Goal: Task Accomplishment & Management: Complete application form

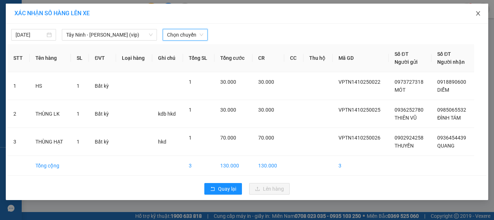
click at [480, 13] on icon "close" at bounding box center [479, 13] width 6 height 6
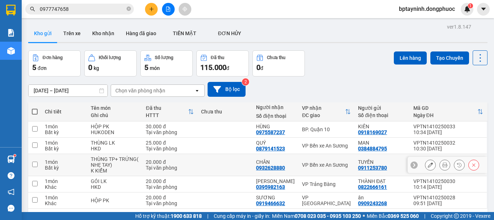
scroll to position [33, 0]
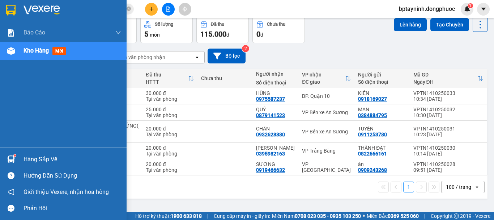
click at [25, 153] on div "Hàng sắp về" at bounding box center [63, 159] width 127 height 16
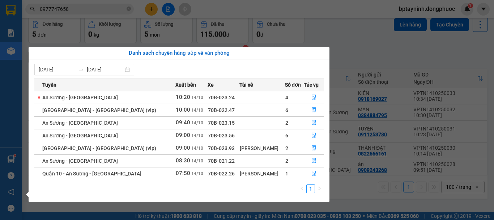
click at [307, 21] on section "Kết quả tìm kiếm ( 28 ) Bộ lọc Mã ĐH Trạng thái Món hàng Tổng cước Chưa cước Nh…" at bounding box center [247, 110] width 494 height 220
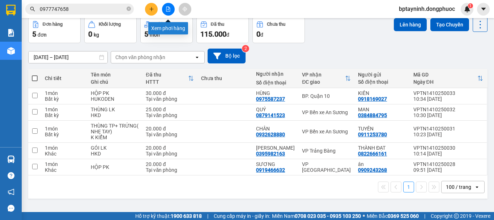
click at [165, 7] on button at bounding box center [168, 9] width 13 height 13
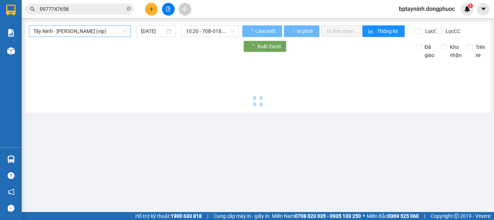
click at [111, 32] on span "Tây Ninh - [PERSON_NAME] (vip)" at bounding box center [79, 31] width 93 height 11
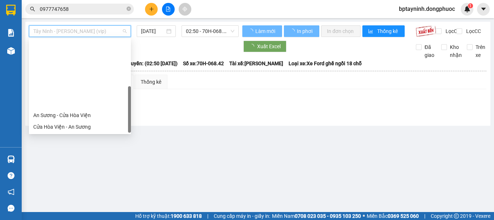
scroll to position [81, 0]
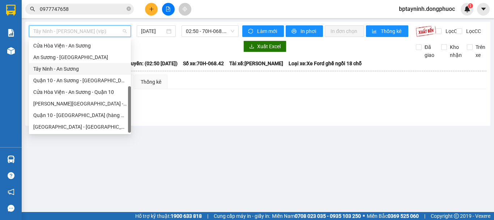
drag, startPoint x: 86, startPoint y: 70, endPoint x: 217, endPoint y: 44, distance: 133.5
click at [86, 69] on div "Tây Ninh - An Sương" at bounding box center [79, 69] width 93 height 8
type input "[DATE]"
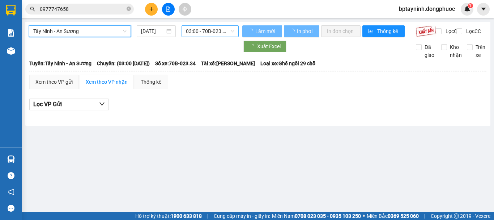
drag, startPoint x: 222, startPoint y: 33, endPoint x: 212, endPoint y: 35, distance: 10.0
click at [221, 32] on span "03:00 - 70B-023.34" at bounding box center [210, 31] width 49 height 11
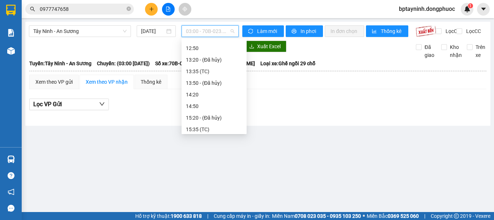
scroll to position [204, 0]
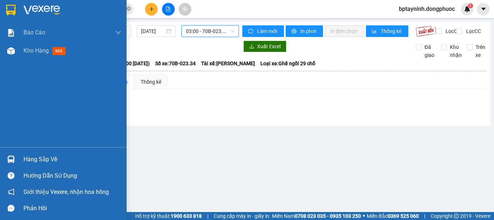
click at [18, 159] on div "Hàng sắp về" at bounding box center [63, 159] width 127 height 16
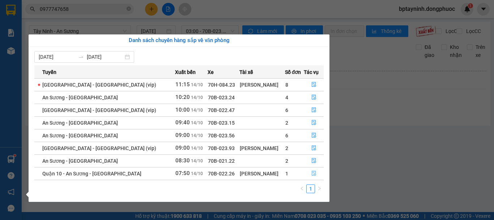
click at [312, 174] on icon "file-done" at bounding box center [314, 173] width 4 height 5
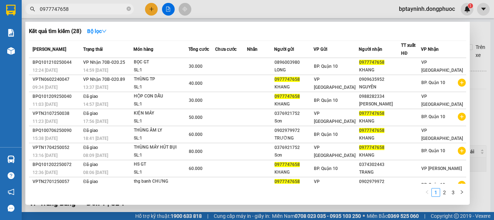
drag, startPoint x: 77, startPoint y: 10, endPoint x: 16, endPoint y: 21, distance: 62.4
click at [14, 21] on section "Kết quả tìm kiếm ( 28 ) Bộ lọc Mã ĐH Trạng thái Món hàng Tổng cước Chưa cước Nh…" at bounding box center [247, 110] width 494 height 220
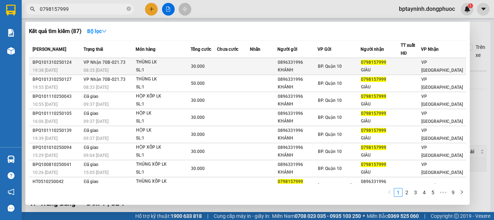
type input "0798157999"
click at [158, 64] on div "THÙNG LK" at bounding box center [163, 62] width 54 height 8
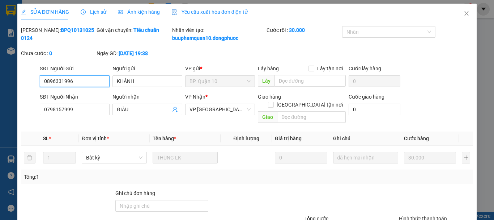
type input "0896331996"
type input "KHÁNH"
type input "0798157999"
type input "GIÀU"
type input "30.000"
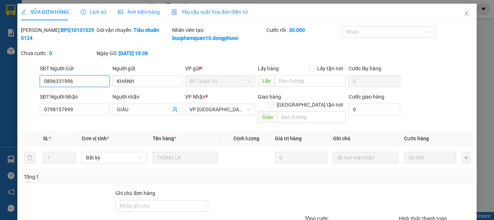
scroll to position [58, 0]
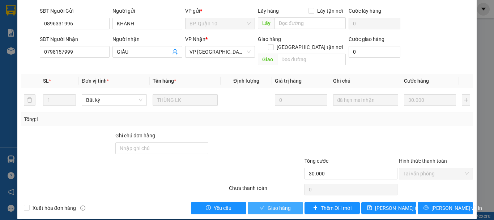
click at [260, 205] on icon "check" at bounding box center [262, 207] width 5 height 5
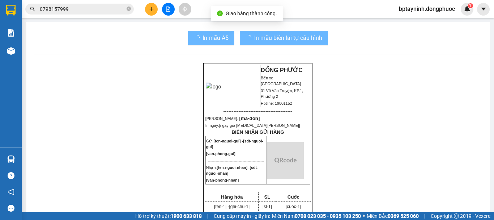
click at [84, 10] on input "0798157999" at bounding box center [82, 9] width 85 height 8
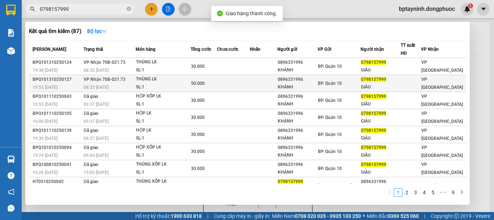
click at [121, 85] on div "08:33 [DATE]" at bounding box center [109, 87] width 51 height 8
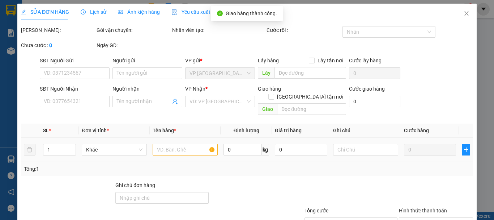
type input "0896331996"
type input "KHÁNH"
type input "0798157999"
type input "GIÀU"
type input "50.000"
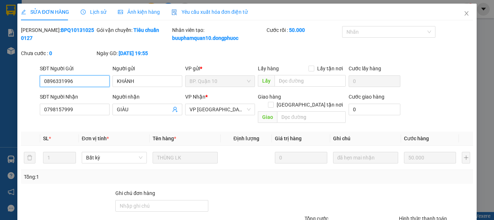
scroll to position [58, 0]
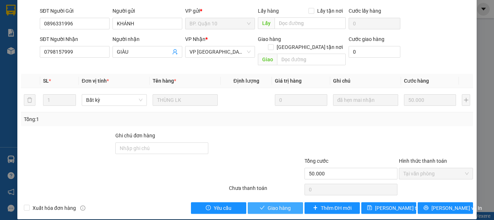
click at [283, 202] on button "Giao hàng" at bounding box center [275, 208] width 55 height 12
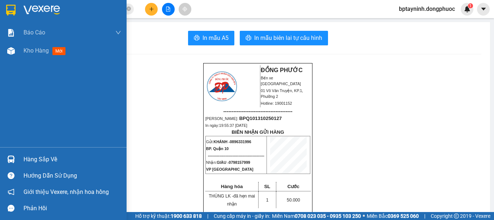
click at [52, 155] on div "Hàng sắp về" at bounding box center [73, 159] width 98 height 11
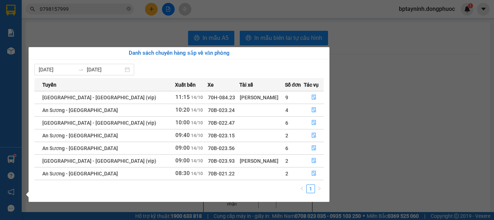
click at [416, 89] on section "Kết quả tìm kiếm ( 87 ) Bộ lọc Mã ĐH Trạng thái Món hàng Tổng cước Chưa cước Nh…" at bounding box center [247, 110] width 494 height 220
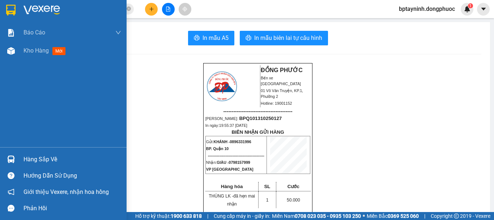
click at [33, 160] on div "Hàng sắp về" at bounding box center [73, 159] width 98 height 11
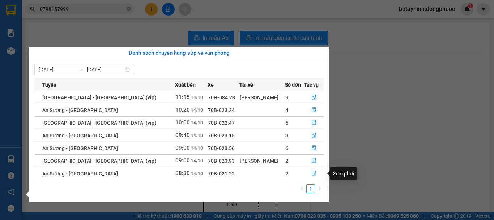
click at [312, 172] on icon "file-done" at bounding box center [314, 172] width 5 height 5
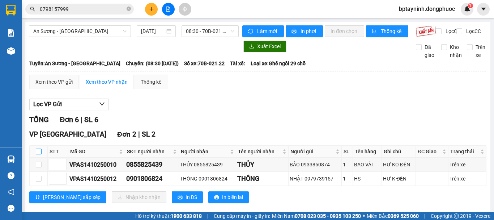
click at [38, 154] on input "checkbox" at bounding box center [39, 151] width 6 height 6
checkbox input "true"
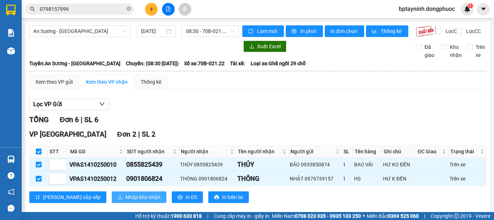
click at [126, 201] on span "Nhập kho nhận" at bounding box center [143, 197] width 35 height 8
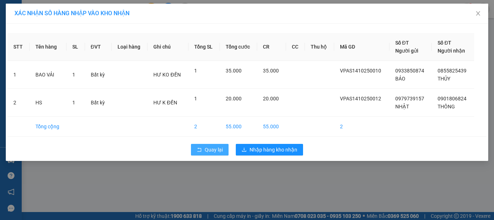
click at [214, 153] on button "Quay lại" at bounding box center [210, 150] width 38 height 12
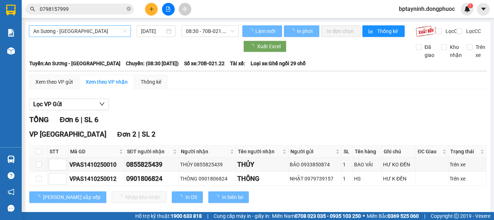
click at [110, 27] on span "An Sương - [GEOGRAPHIC_DATA]" at bounding box center [79, 31] width 93 height 11
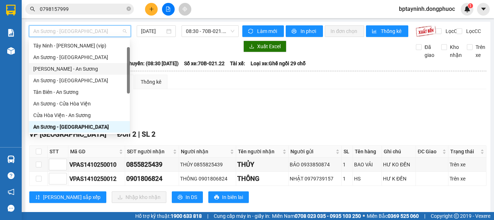
scroll to position [81, 0]
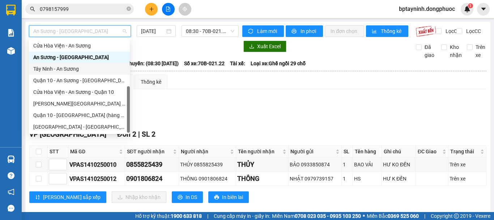
click at [92, 68] on div "Tây Ninh - An Sương" at bounding box center [79, 69] width 92 height 8
type input "[DATE]"
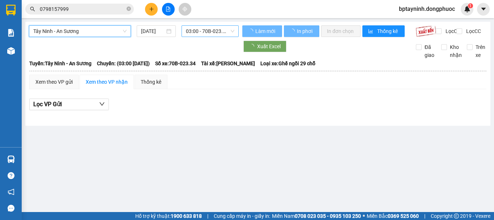
click at [216, 25] on div "Tây Ninh - An Sương [GEOGRAPHIC_DATA] - An Sương [DATE] 03:00 - 70B-023.34 Làm …" at bounding box center [258, 74] width 466 height 104
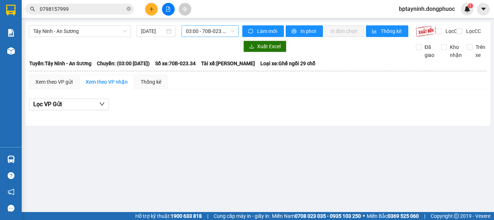
click at [217, 33] on span "03:00 - 70B-023.34" at bounding box center [210, 31] width 49 height 11
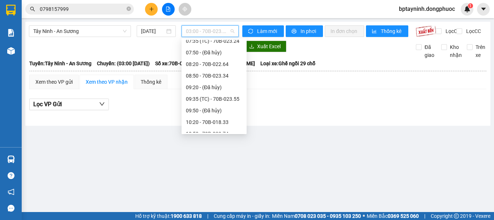
scroll to position [181, 0]
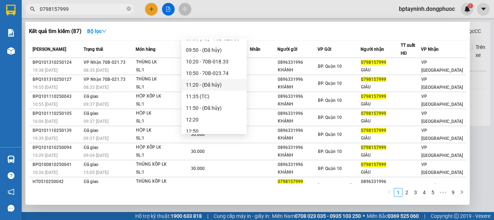
drag, startPoint x: 75, startPoint y: 9, endPoint x: 0, endPoint y: 26, distance: 76.8
click at [0, 26] on section "Kết quả tìm kiếm ( 87 ) Bộ lọc Mã ĐH Trạng thái Món hàng Tổng cước Chưa cước Nh…" at bounding box center [247, 110] width 494 height 220
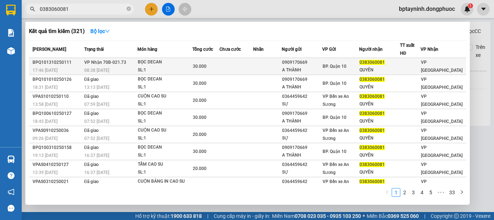
type input "0383060081"
click at [169, 63] on div "BỌC DECAN" at bounding box center [165, 62] width 54 height 8
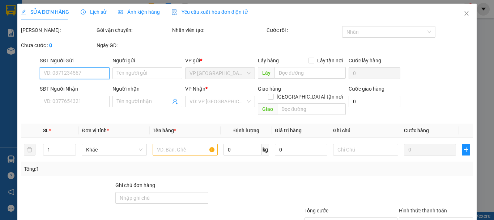
type input "0909170669"
type input "A THÀNH"
type input "0383060081"
type input "QUYÊN"
type input "30.000"
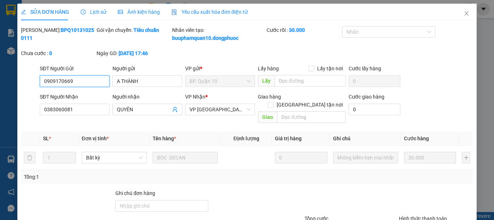
scroll to position [58, 0]
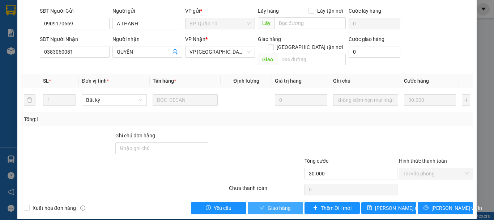
click at [287, 204] on span "Giao hàng" at bounding box center [279, 208] width 23 height 8
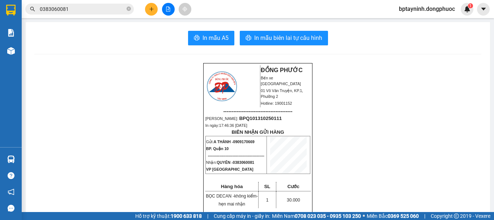
click at [173, 10] on button at bounding box center [168, 9] width 13 height 13
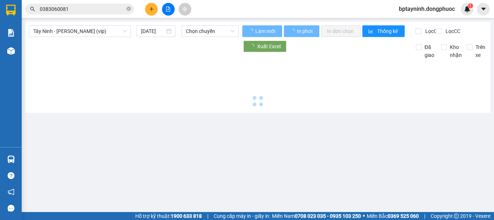
click at [108, 36] on span "Tây Ninh - [PERSON_NAME] (vip)" at bounding box center [79, 31] width 93 height 11
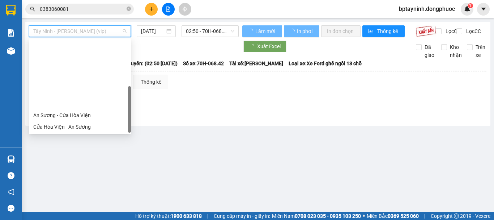
scroll to position [81, 0]
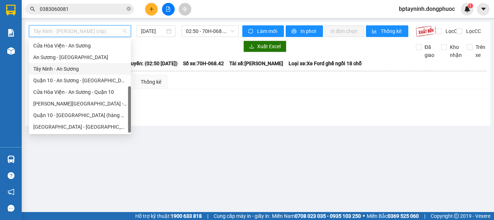
click at [79, 70] on div "Tây Ninh - An Sương" at bounding box center [79, 69] width 93 height 8
type input "[DATE]"
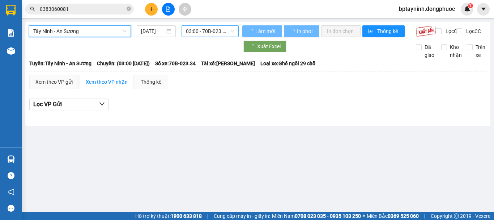
click at [206, 30] on span "03:00 - 70B-023.34" at bounding box center [210, 31] width 49 height 11
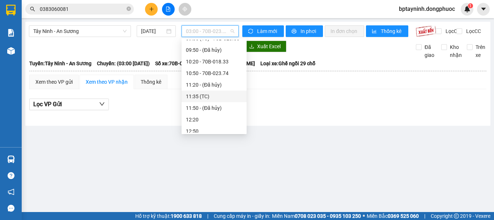
scroll to position [241, 0]
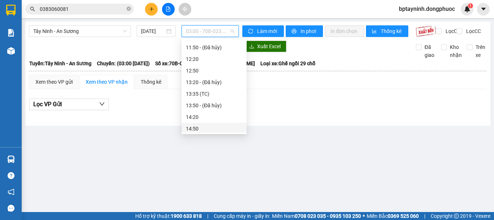
click at [299, 118] on div at bounding box center [258, 116] width 458 height 4
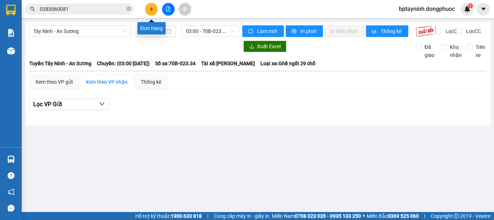
click at [157, 8] on button at bounding box center [151, 9] width 13 height 13
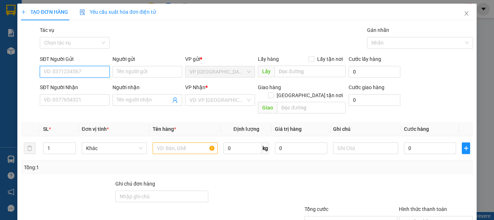
click at [86, 74] on input "SĐT Người Gửi" at bounding box center [75, 72] width 70 height 12
type input "0946560768"
click at [92, 85] on div "0946560768 - HÙNG GẤU" at bounding box center [74, 86] width 60 height 8
type input "HÙNG GẤU"
type input "0909439668"
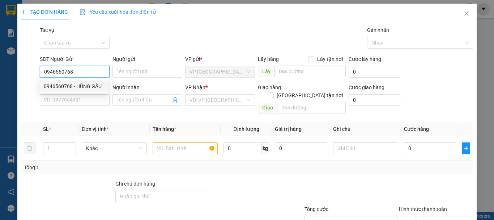
type input "NGUYỆT"
type input "60.000"
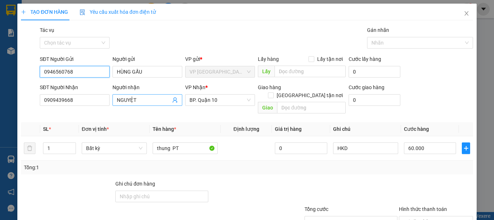
type input "0946560768"
click at [174, 100] on icon "user-add" at bounding box center [175, 100] width 6 height 6
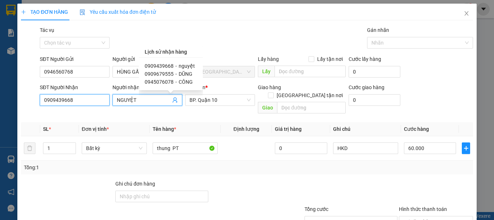
drag, startPoint x: 79, startPoint y: 104, endPoint x: 26, endPoint y: 106, distance: 52.9
click at [26, 106] on div "SĐT Người Nhận 0909439668 Người nhận NGUYỆT NGUYỆT VP Nhận * BP. Quận 10 Giao h…" at bounding box center [247, 99] width 454 height 33
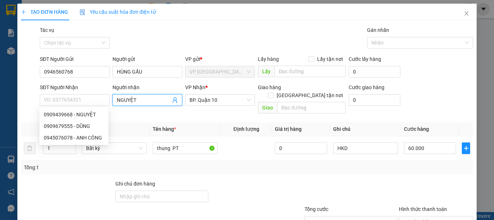
click at [113, 101] on span "NGUYỆT" at bounding box center [148, 100] width 70 height 12
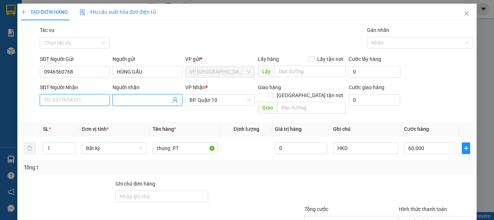
click at [72, 94] on input "SĐT Người Nhận" at bounding box center [75, 100] width 70 height 12
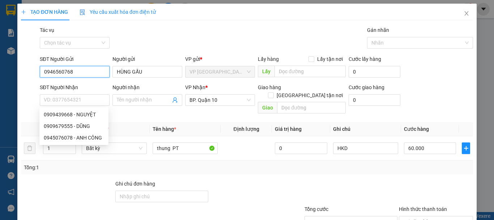
drag, startPoint x: 84, startPoint y: 73, endPoint x: 25, endPoint y: 72, distance: 58.7
click at [26, 72] on div "SĐT Người Gửi 0946560768 0946560768 Người gửi HÙNG GẤU VP gửi * VP [GEOGRAPHIC_…" at bounding box center [247, 67] width 454 height 25
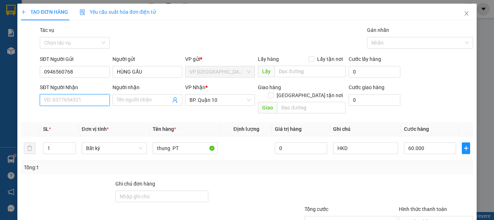
click at [83, 102] on input "SĐT Người Nhận" at bounding box center [75, 100] width 70 height 12
paste input "0934066655"
type input "0934066655"
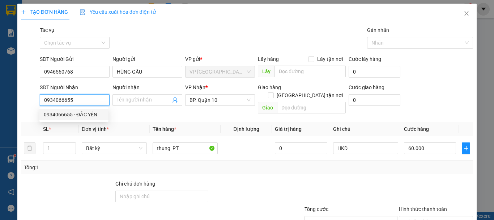
click at [84, 113] on div "0934066655 - ĐẮC YẾN" at bounding box center [74, 114] width 60 height 8
type input "ĐẮC YẾN"
type input "30.000"
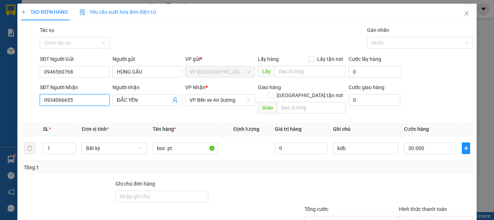
type input "0934066655"
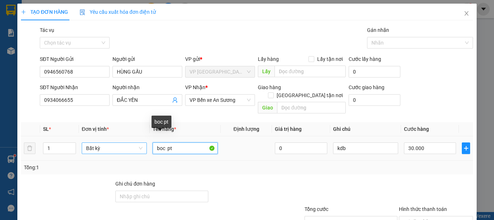
drag, startPoint x: 170, startPoint y: 144, endPoint x: 134, endPoint y: 144, distance: 35.8
click at [134, 144] on tr "1 Bất kỳ boc pt 0 kdb 30.000" at bounding box center [247, 148] width 452 height 24
type input "HỘP PT"
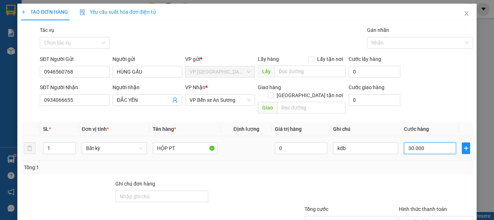
click at [426, 142] on input "30.000" at bounding box center [430, 148] width 52 height 12
type input "2"
type input "20"
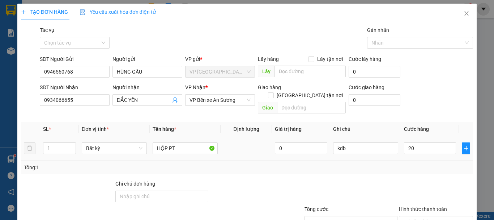
type input "20.000"
click at [412, 163] on div "Tổng: 1" at bounding box center [247, 167] width 452 height 14
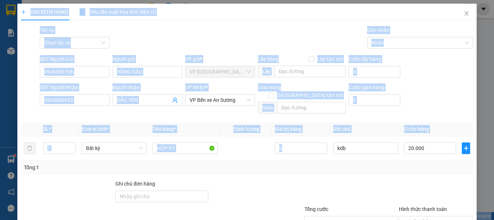
scroll to position [48, 0]
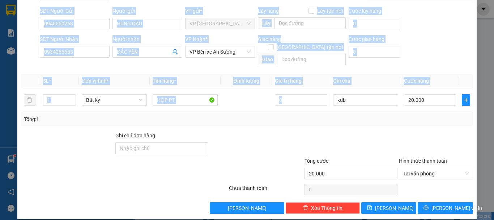
drag, startPoint x: 173, startPoint y: 234, endPoint x: 41, endPoint y: 234, distance: 131.8
click at [41, 219] on html "Kết quả tìm kiếm ( 321 ) Bộ lọc Mã ĐH Trạng thái Món hàng Tổng cước Chưa cước N…" at bounding box center [247, 110] width 494 height 220
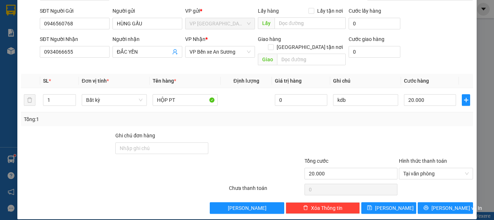
click at [298, 131] on div at bounding box center [256, 143] width 94 height 25
drag, startPoint x: 434, startPoint y: 202, endPoint x: 419, endPoint y: 212, distance: 17.5
click at [434, 202] on button "[PERSON_NAME] và In" at bounding box center [445, 208] width 55 height 12
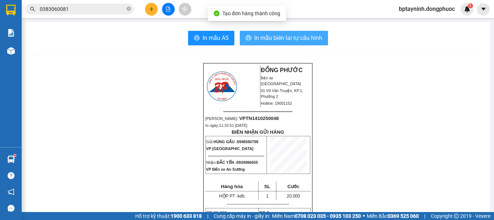
click at [278, 35] on span "In mẫu biên lai tự cấu hình" at bounding box center [288, 37] width 68 height 9
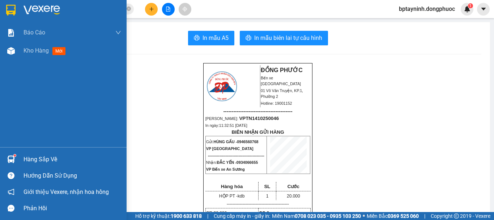
drag, startPoint x: 50, startPoint y: 157, endPoint x: 44, endPoint y: 150, distance: 8.7
click at [50, 155] on div "Hàng sắp về" at bounding box center [73, 159] width 98 height 11
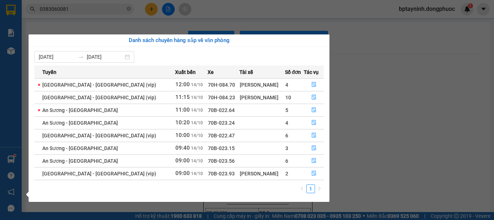
click at [367, 60] on section "Kết quả tìm kiếm ( 321 ) Bộ lọc Mã ĐH Trạng thái Món hàng Tổng cước Chưa cước N…" at bounding box center [247, 110] width 494 height 220
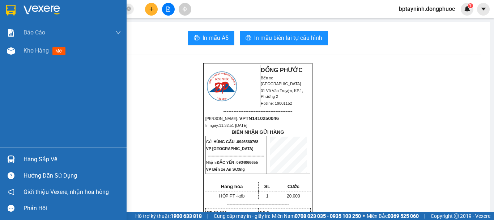
click at [19, 157] on div "Hàng sắp về" at bounding box center [63, 159] width 127 height 16
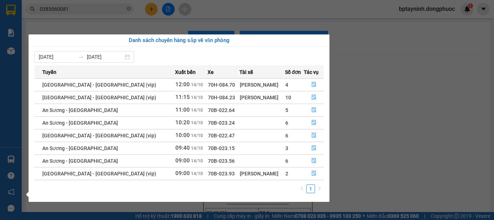
click at [127, 16] on section "Kết quả tìm kiếm ( 321 ) Bộ lọc Mã ĐH Trạng thái Món hàng Tổng cước Chưa cước N…" at bounding box center [247, 110] width 494 height 220
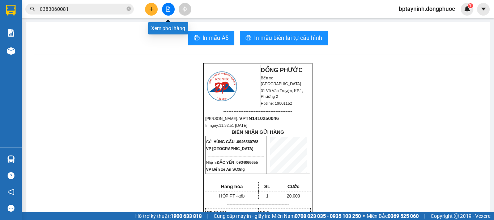
click at [170, 7] on icon "file-add" at bounding box center [168, 9] width 5 height 5
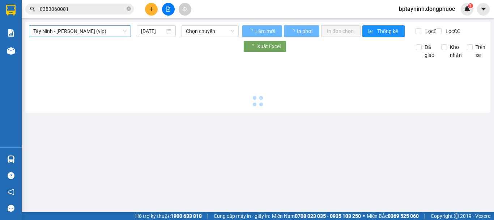
click at [116, 35] on span "Tây Ninh - [PERSON_NAME] (vip)" at bounding box center [79, 31] width 93 height 11
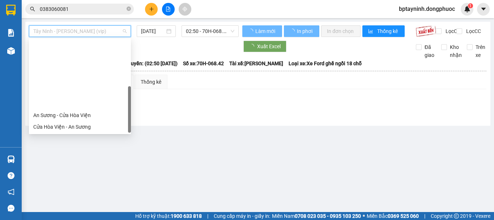
scroll to position [81, 0]
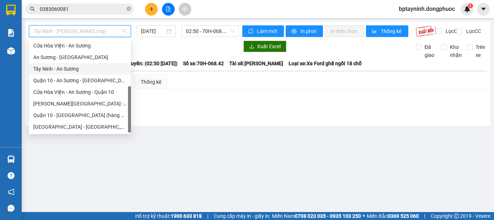
click at [87, 69] on div "Tây Ninh - An Sương" at bounding box center [79, 69] width 93 height 8
type input "[DATE]"
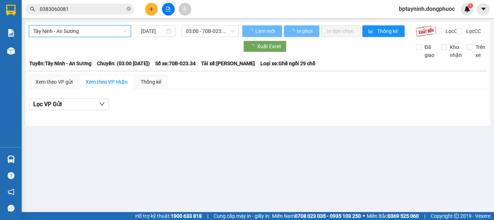
click at [211, 31] on span "03:00 - 70B-023.34" at bounding box center [210, 31] width 49 height 11
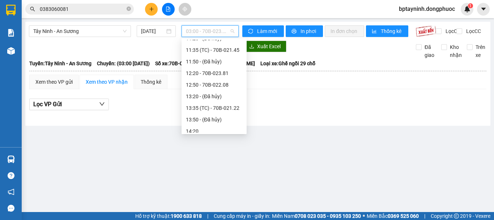
scroll to position [224, 0]
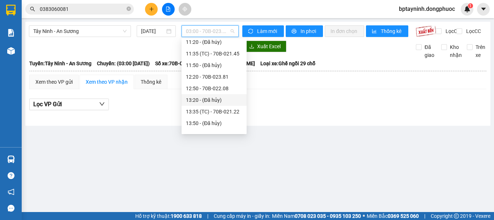
click at [318, 110] on div "Lọc VP Gửi" at bounding box center [258, 104] width 458 height 12
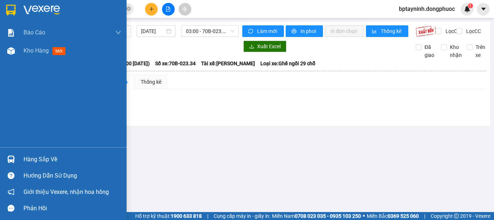
drag, startPoint x: 25, startPoint y: 156, endPoint x: 37, endPoint y: 152, distance: 12.8
click at [27, 155] on div "Hàng sắp về" at bounding box center [73, 159] width 98 height 11
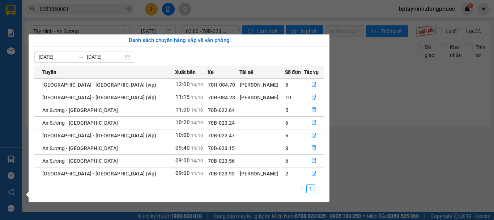
drag, startPoint x: 404, startPoint y: 112, endPoint x: 239, endPoint y: 1, distance: 199.1
click at [404, 110] on section "Kết quả tìm kiếm ( 321 ) Bộ lọc Mã ĐH Trạng thái Món hàng Tổng cước Chưa cước N…" at bounding box center [247, 110] width 494 height 220
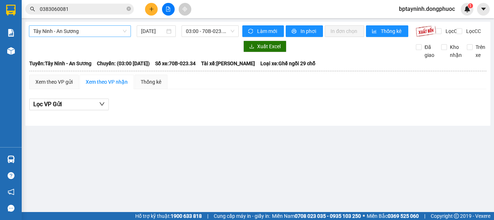
click at [109, 32] on span "Tây Ninh - An Sương" at bounding box center [79, 31] width 93 height 11
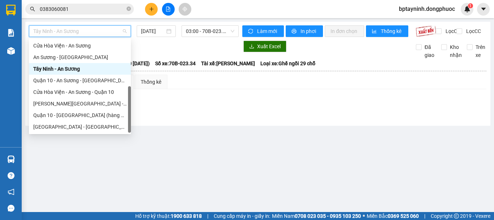
scroll to position [0, 0]
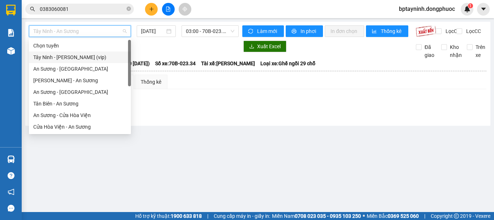
click at [102, 59] on div "Tây Ninh - [PERSON_NAME] (vip)" at bounding box center [79, 57] width 93 height 8
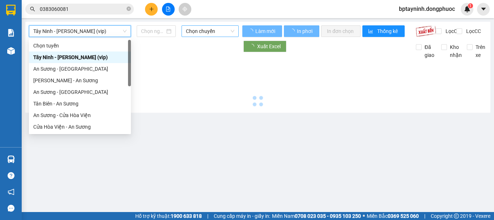
type input "[DATE]"
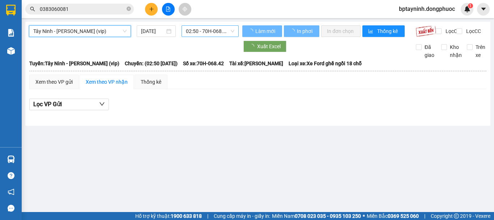
click at [201, 35] on span "02:50 - 70H-068.42" at bounding box center [210, 31] width 49 height 11
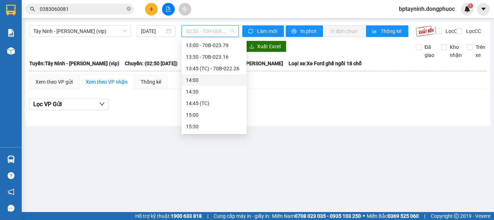
scroll to position [253, 0]
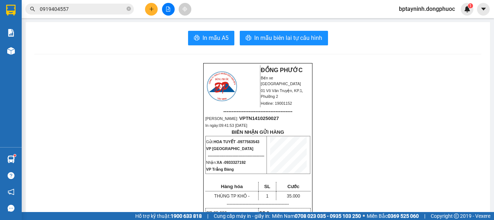
click at [148, 8] on button at bounding box center [151, 9] width 13 height 13
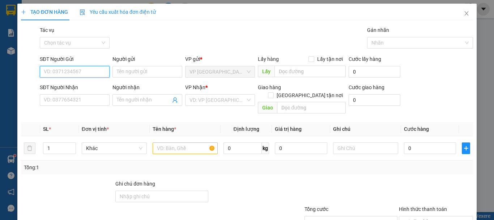
click at [68, 69] on input "SĐT Người Gửi" at bounding box center [75, 72] width 70 height 12
click at [82, 75] on input "SĐT Người Gửi" at bounding box center [75, 72] width 70 height 12
type input "0983105585"
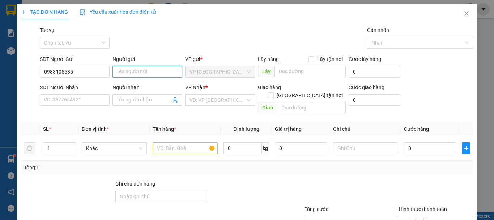
click at [144, 70] on input "Người gửi" at bounding box center [148, 72] width 70 height 12
type input "CHÚ ĐINH HÙNG"
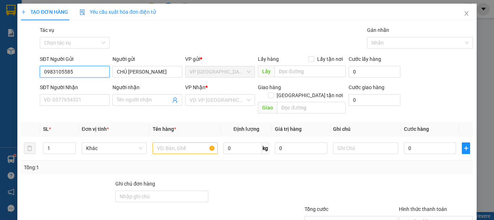
drag, startPoint x: 80, startPoint y: 72, endPoint x: 0, endPoint y: 77, distance: 80.5
click at [0, 77] on div "TẠO ĐƠN HÀNG Yêu cầu xuất hóa đơn điện tử Transit Pickup Surcharge Ids Transit …" at bounding box center [247, 110] width 494 height 220
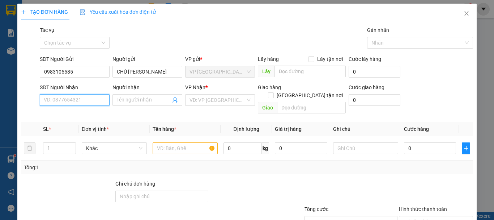
click at [75, 102] on input "SĐT Người Nhận" at bounding box center [75, 100] width 70 height 12
paste input "0983105585"
type input "0983105585"
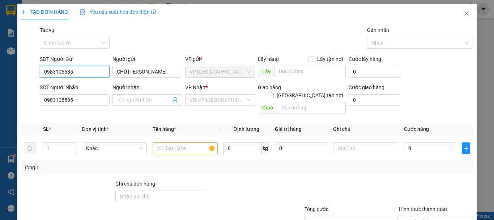
drag, startPoint x: 93, startPoint y: 72, endPoint x: 14, endPoint y: 73, distance: 79.3
click at [14, 73] on div "TẠO ĐƠN HÀNG Yêu cầu xuất hóa đơn điện tử Transit Pickup Surcharge Ids Transit …" at bounding box center [247, 110] width 494 height 220
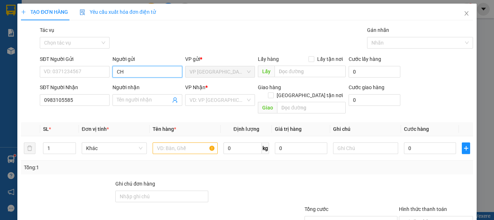
drag, startPoint x: 156, startPoint y: 68, endPoint x: 110, endPoint y: 77, distance: 46.6
click at [113, 77] on div "Người gửi CHÚ ĐINH HÙNG CH" at bounding box center [148, 67] width 70 height 25
type input "CH"
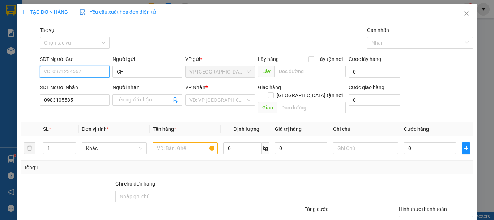
click at [95, 68] on input "SĐT Người Gửi" at bounding box center [75, 72] width 70 height 12
drag, startPoint x: 138, startPoint y: 76, endPoint x: 78, endPoint y: 76, distance: 60.1
click at [80, 76] on div "SĐT Người Gửi VD: 0371234567 Người gửi CH CH VP gửi * VP Tây Ninh Lấy hàng Lấy …" at bounding box center [256, 67] width 437 height 25
click at [76, 71] on input "SĐT Người Gửi" at bounding box center [75, 72] width 70 height 12
drag, startPoint x: 86, startPoint y: 87, endPoint x: 90, endPoint y: 87, distance: 4.3
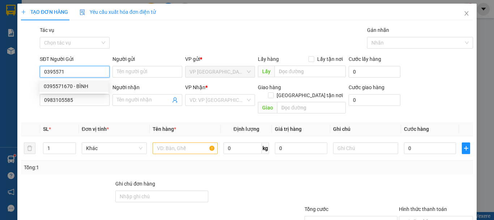
click at [87, 87] on div "0395571670 - BÌNH" at bounding box center [74, 86] width 60 height 8
type input "0395571670"
type input "BÌNH"
type input "30.000"
type input "0395571670"
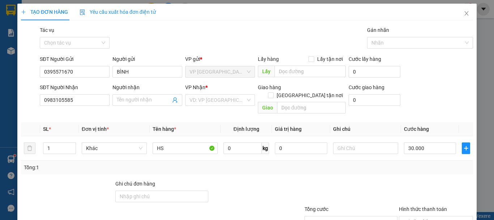
click at [93, 93] on div "SĐT Người Nhận" at bounding box center [75, 88] width 70 height 11
click at [93, 97] on input "0983105585" at bounding box center [75, 100] width 70 height 12
click at [92, 101] on input "0983105585" at bounding box center [75, 100] width 70 height 12
click at [101, 97] on input "0983105585" at bounding box center [75, 100] width 70 height 12
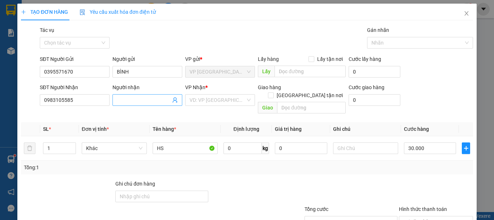
click at [121, 97] on input "Người nhận" at bounding box center [144, 100] width 54 height 8
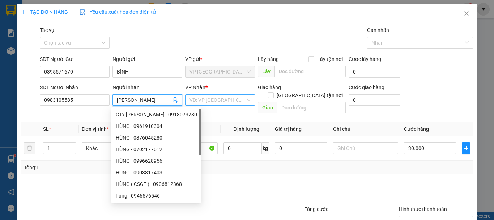
type input "HÙNG DŨNG"
click at [217, 99] on input "search" at bounding box center [218, 99] width 56 height 11
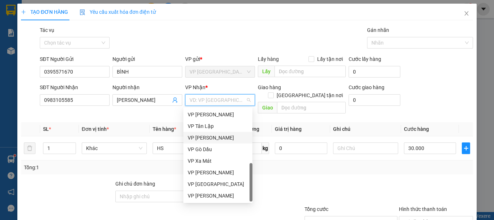
scroll to position [125, 0]
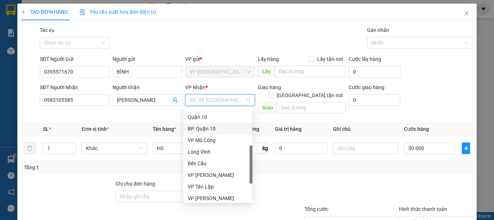
click at [221, 128] on div "BP. Quận 10" at bounding box center [218, 129] width 60 height 8
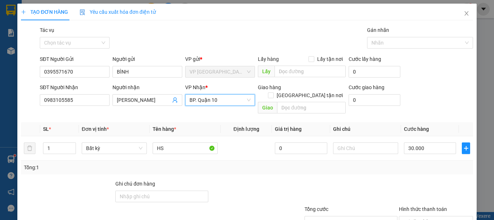
scroll to position [48, 0]
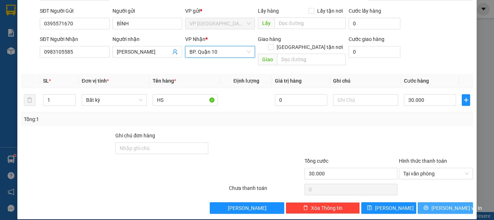
click at [437, 204] on span "[PERSON_NAME] và In" at bounding box center [457, 208] width 51 height 8
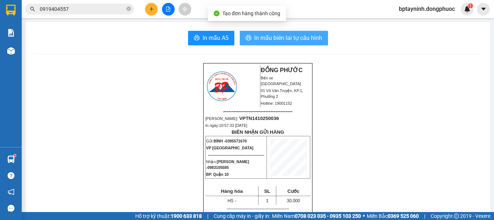
click at [268, 37] on span "In mẫu biên lai tự cấu hình" at bounding box center [288, 37] width 68 height 9
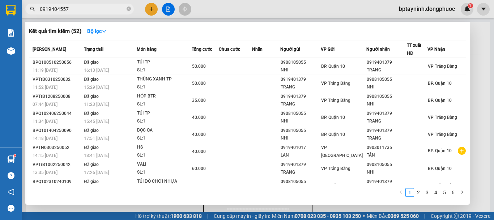
paste input "46560768"
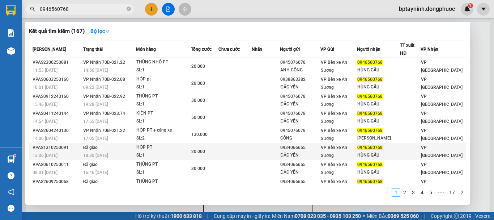
type input "0946560768"
drag, startPoint x: 312, startPoint y: 147, endPoint x: 285, endPoint y: 148, distance: 27.9
click at [285, 148] on td "0934066655 ĐẮC YẾN" at bounding box center [300, 151] width 41 height 17
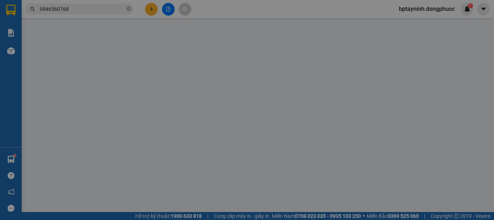
type input "0934066655"
type input "ĐẮC YẾN"
type input "0946560768"
type input "HÙNG GẤU"
type input "20.000"
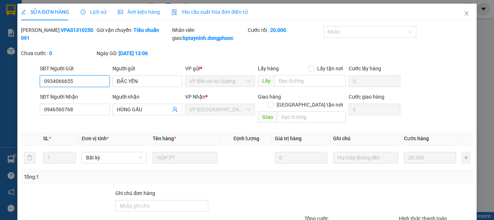
drag, startPoint x: 83, startPoint y: 82, endPoint x: 41, endPoint y: 81, distance: 42.4
click at [41, 81] on input "0934066655" at bounding box center [75, 81] width 70 height 12
